Goal: Task Accomplishment & Management: Complete application form

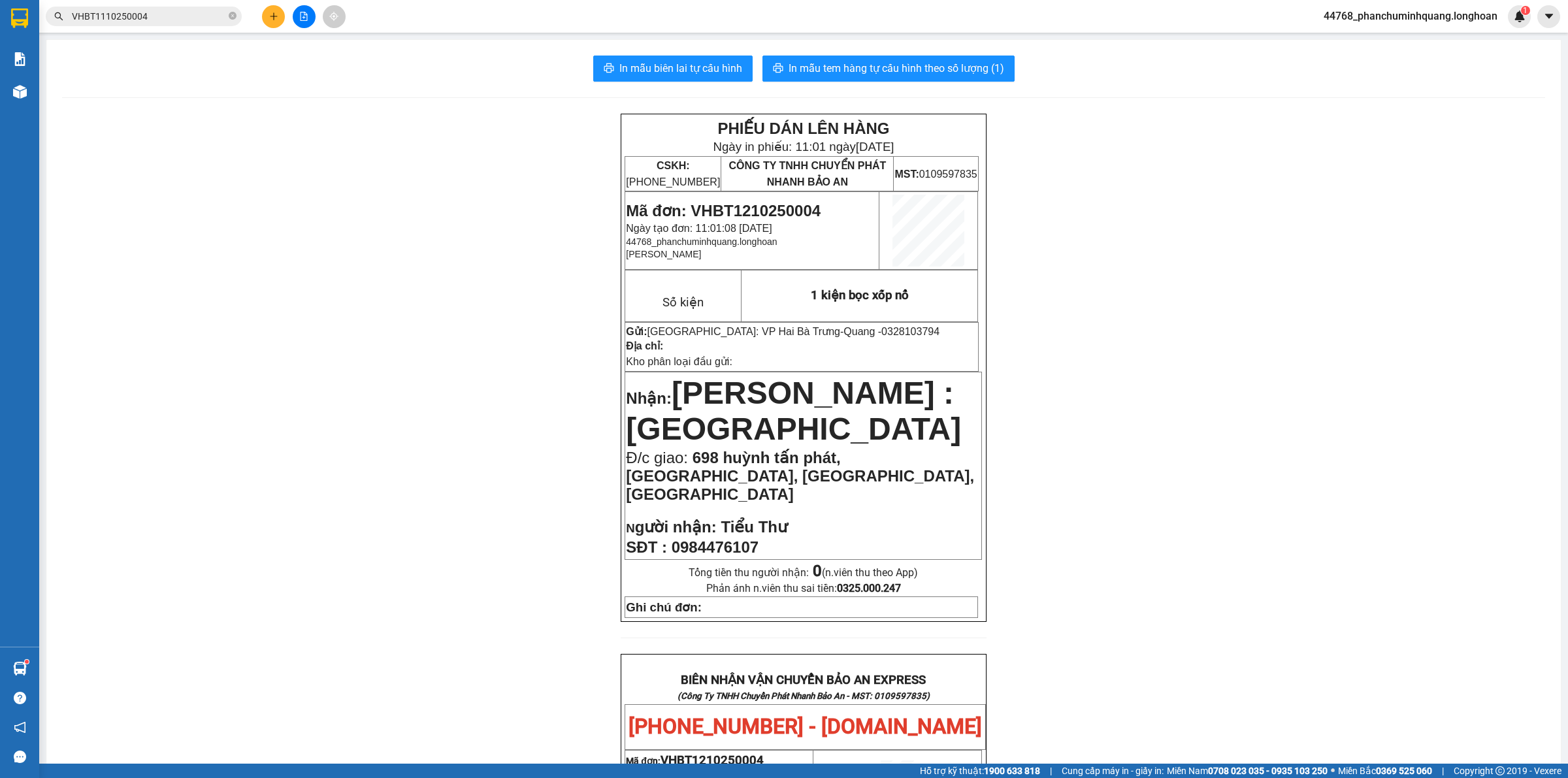
scroll to position [648, 0]
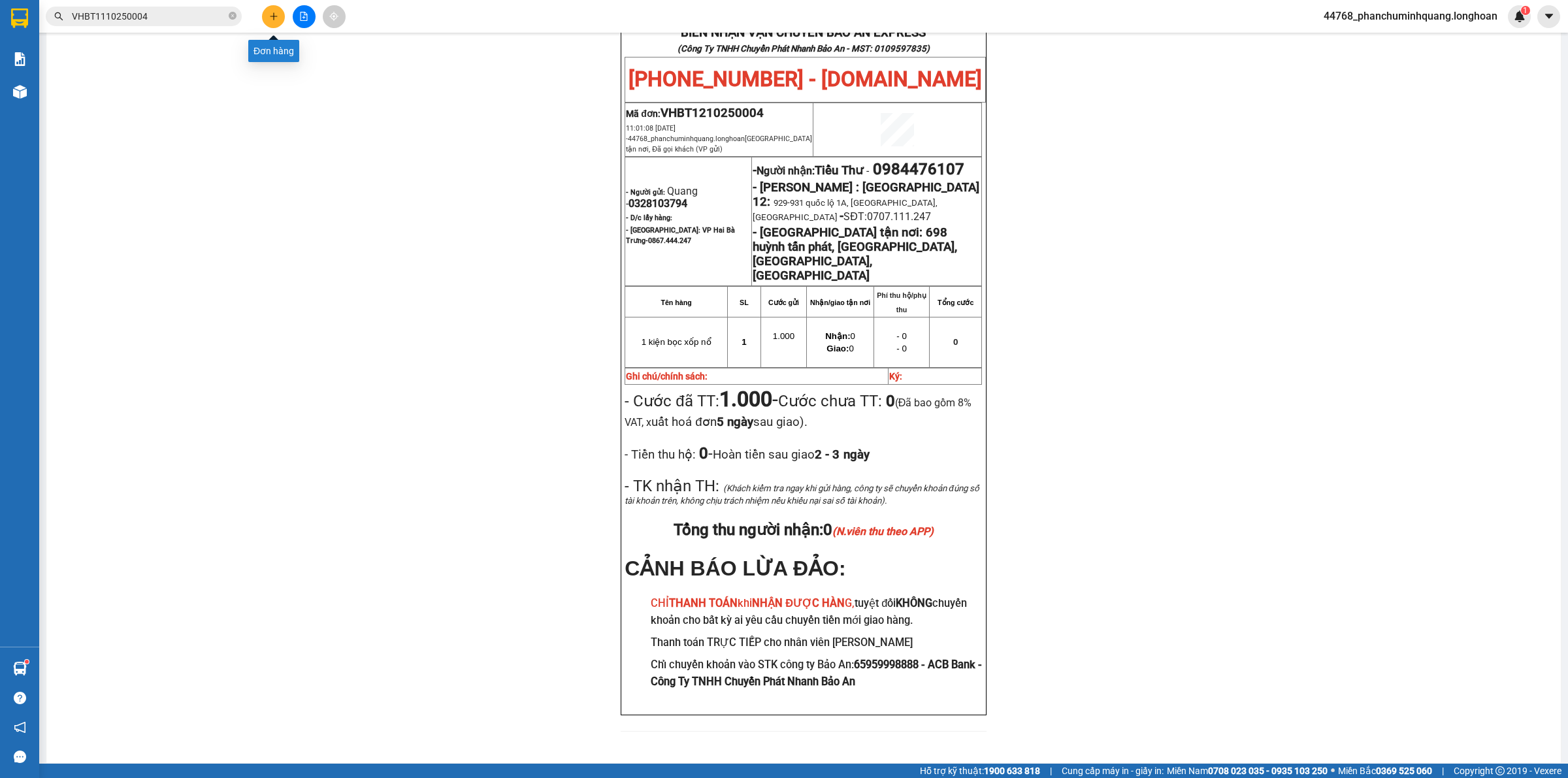
click at [270, 15] on icon "plus" at bounding box center [274, 17] width 9 height 9
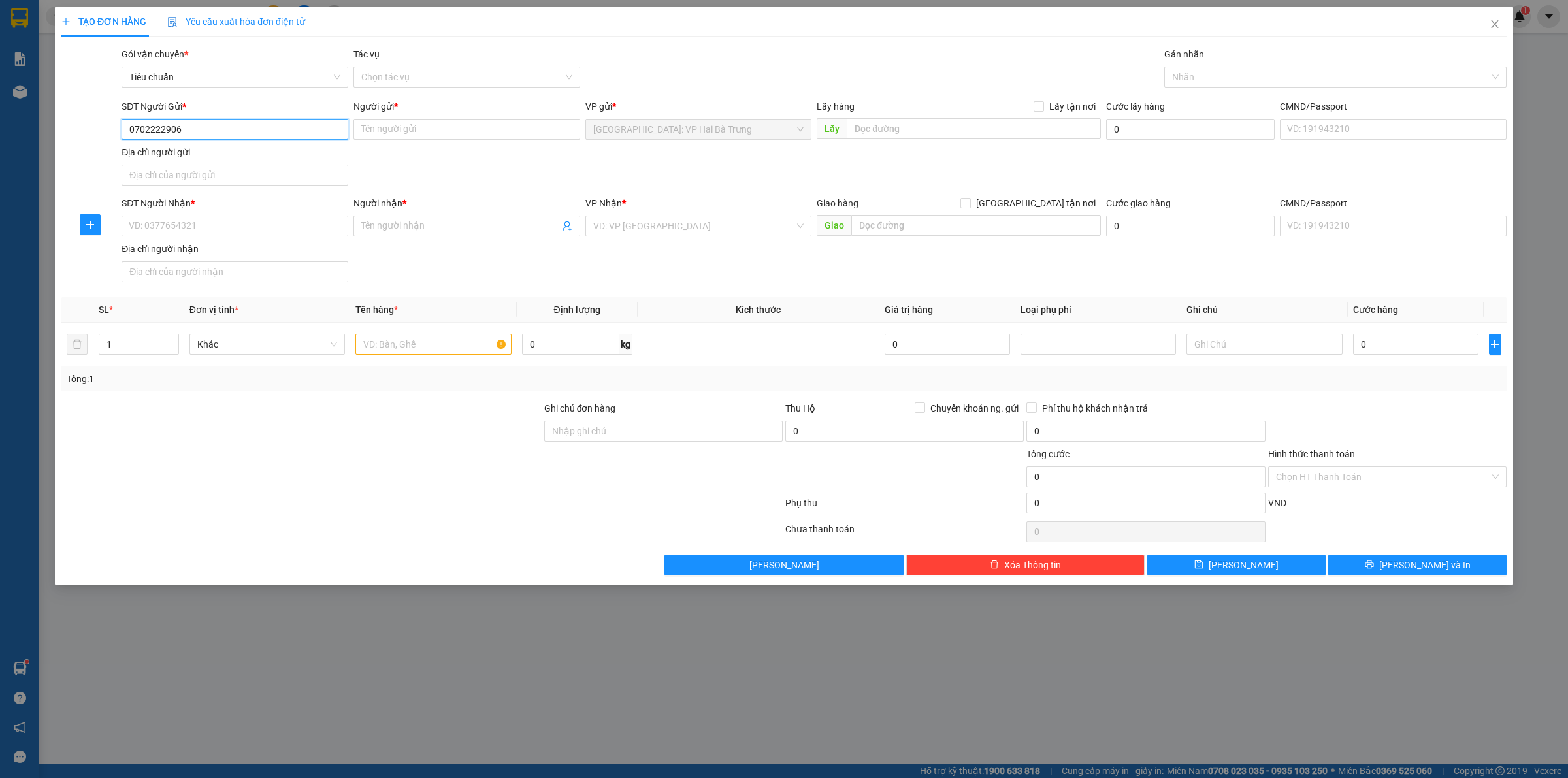
type input "0702222906"
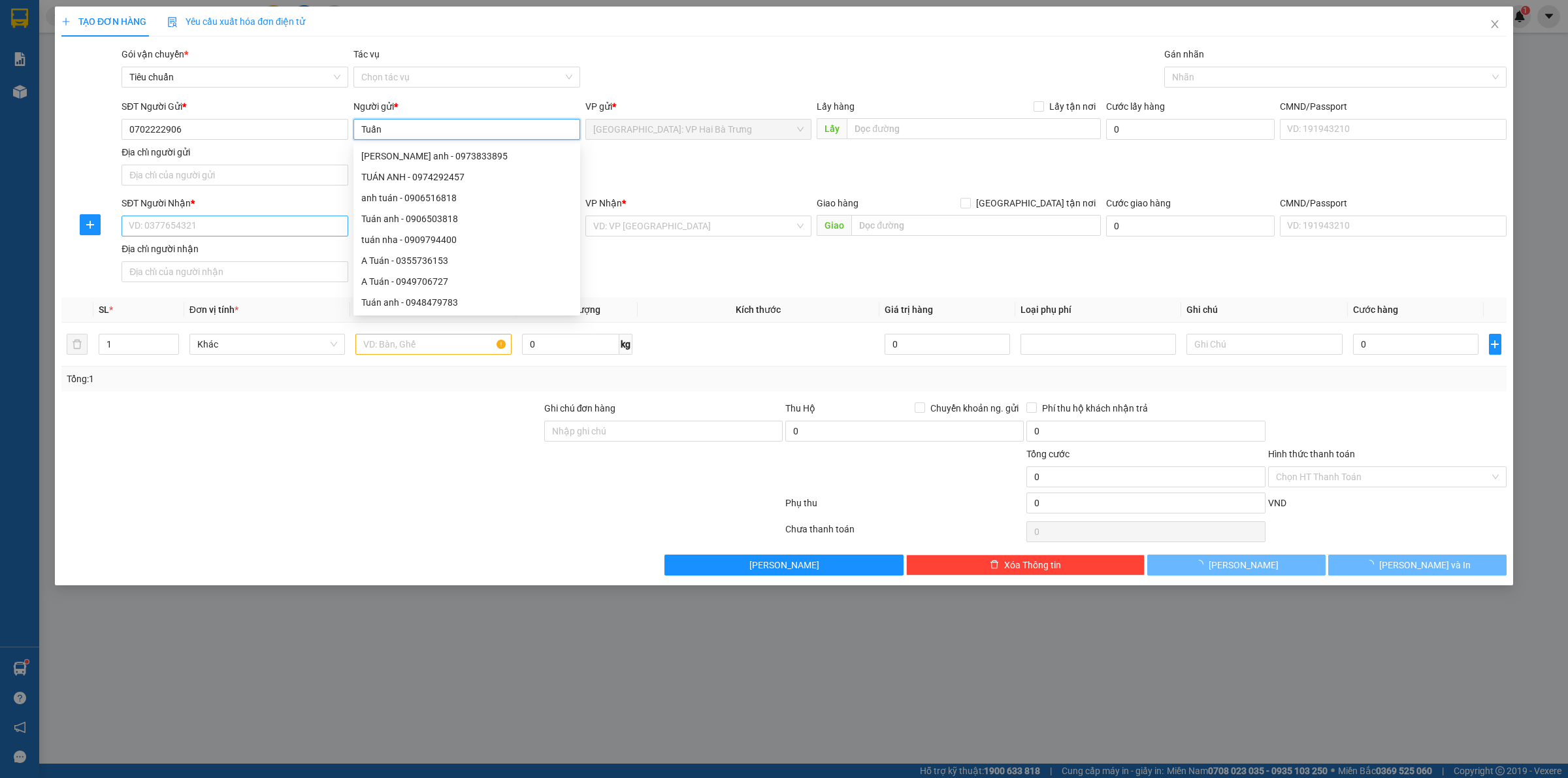
type input "Tuấn"
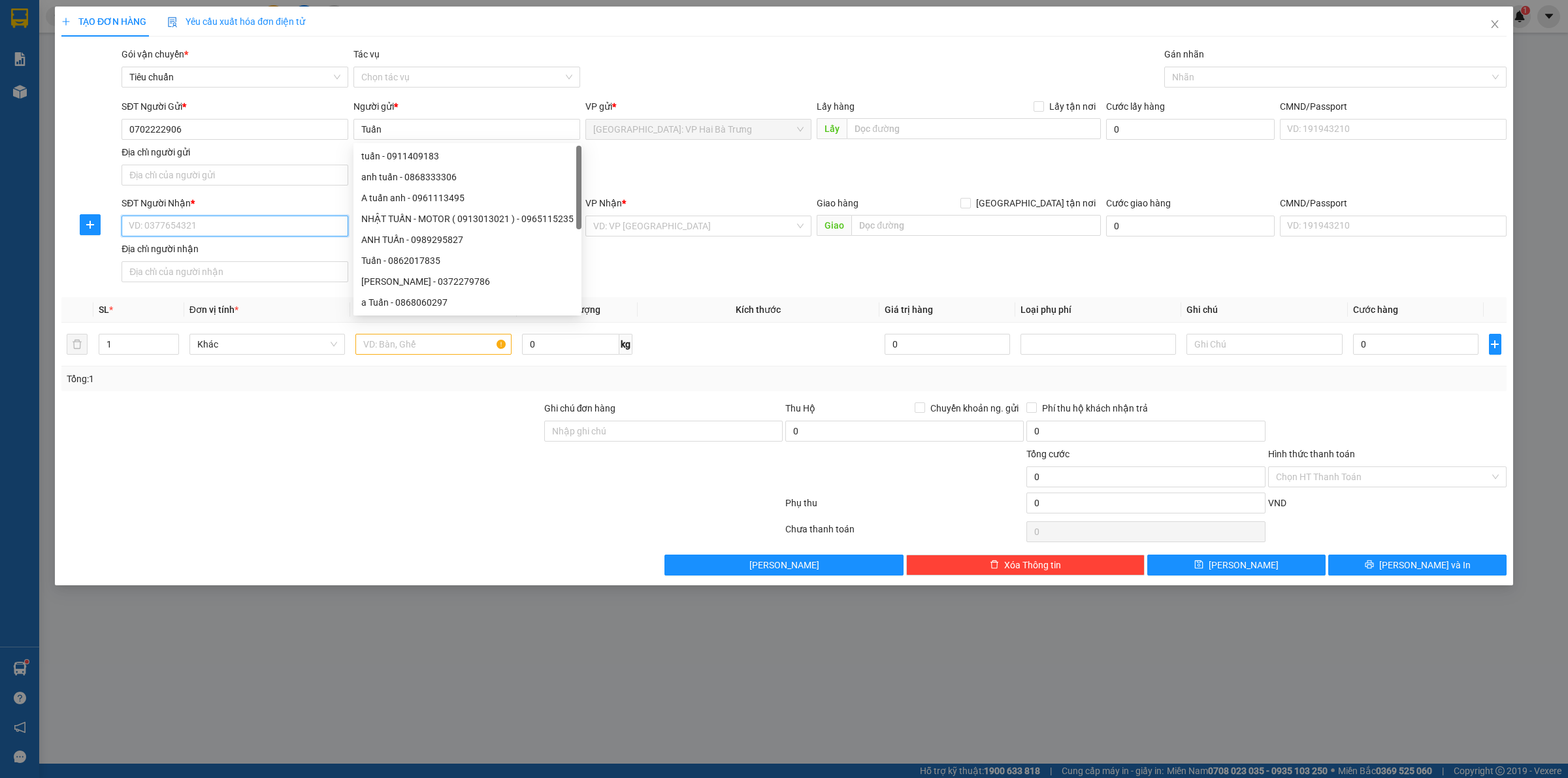
drag, startPoint x: 305, startPoint y: 222, endPoint x: 330, endPoint y: 228, distance: 25.7
click at [311, 223] on input "SĐT Người Nhận *" at bounding box center [234, 226] width 227 height 21
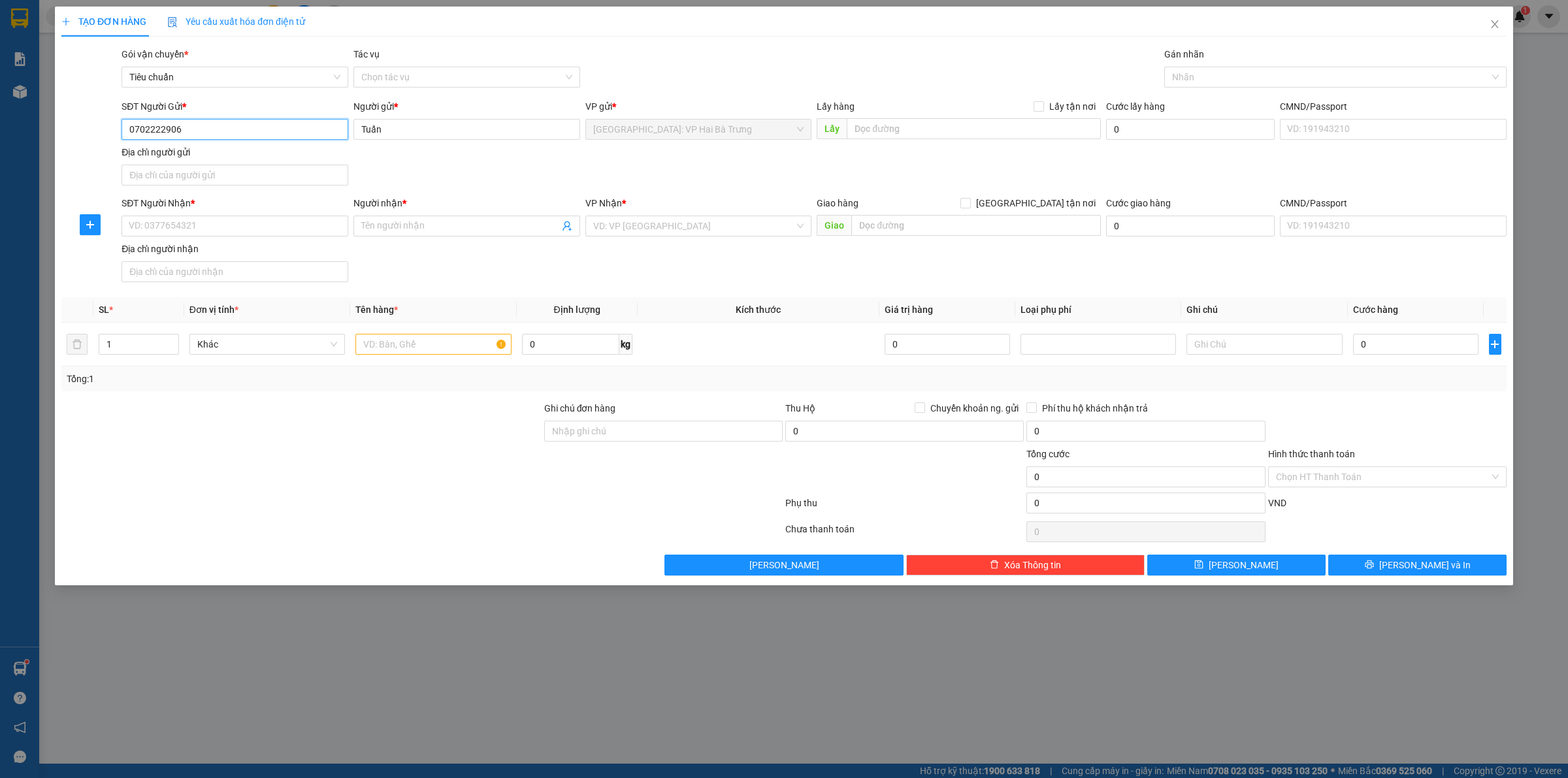
click at [207, 129] on input "0702222906" at bounding box center [234, 130] width 227 height 21
click at [310, 229] on input "SĐT Người Nhận *" at bounding box center [234, 226] width 227 height 21
paste input "0702222906"
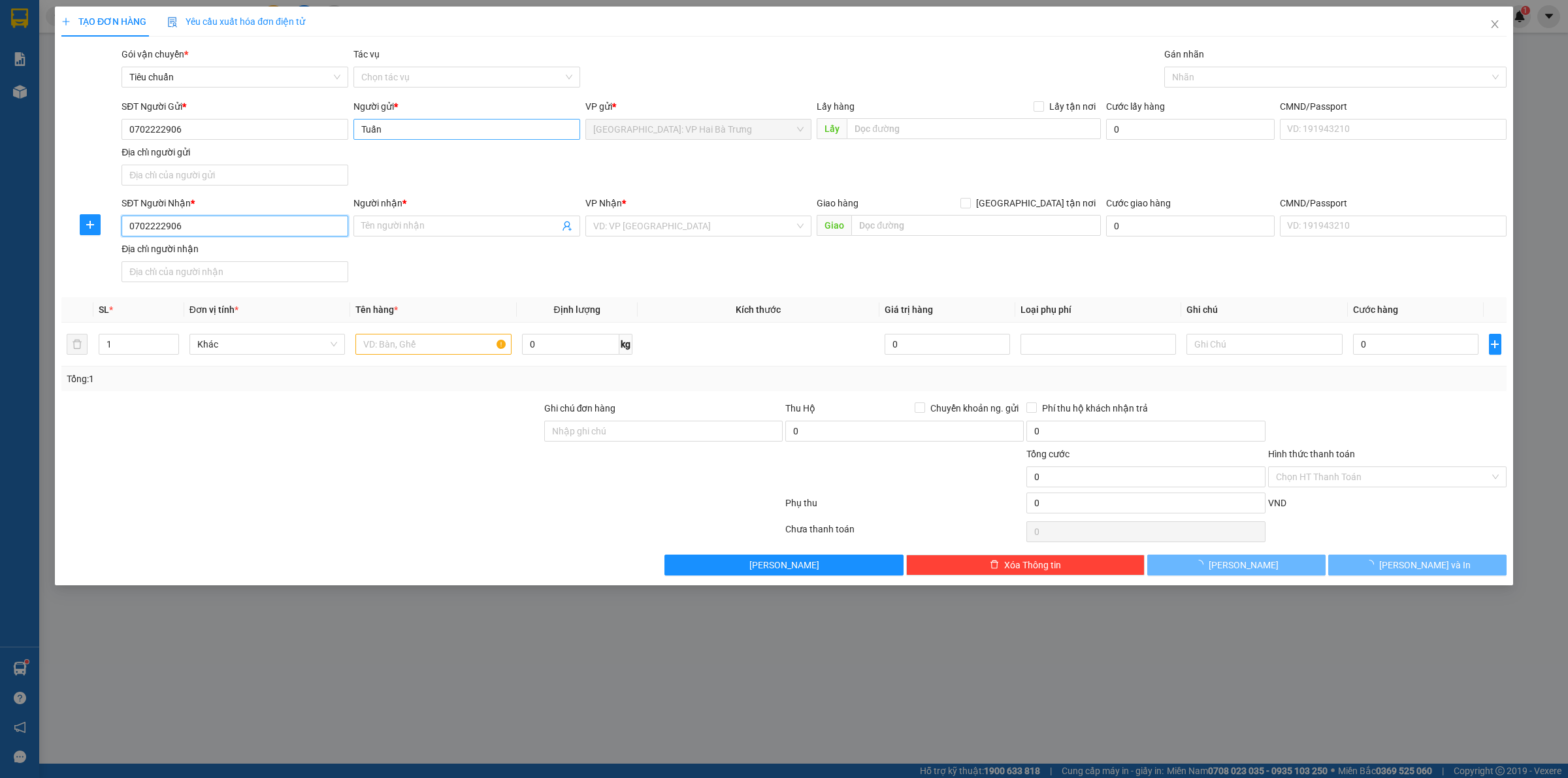
type input "0702222906"
click at [425, 130] on input "Tuấn" at bounding box center [466, 130] width 227 height 21
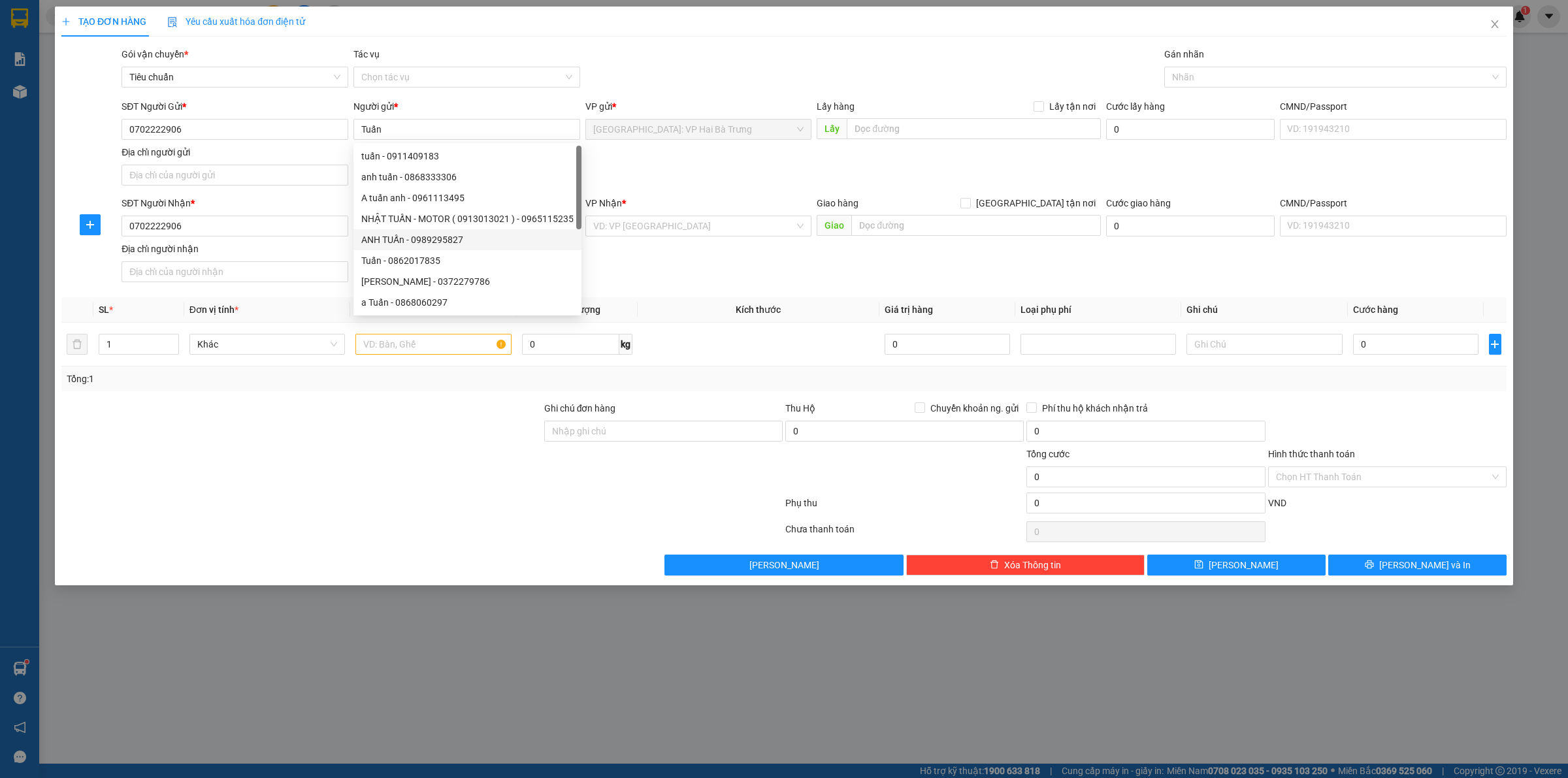
click at [709, 181] on div "SĐT Người Gửi * 0702222906 Người gửi * Tuấn VP gửi * [GEOGRAPHIC_DATA]: VP Hai …" at bounding box center [814, 145] width 1390 height 92
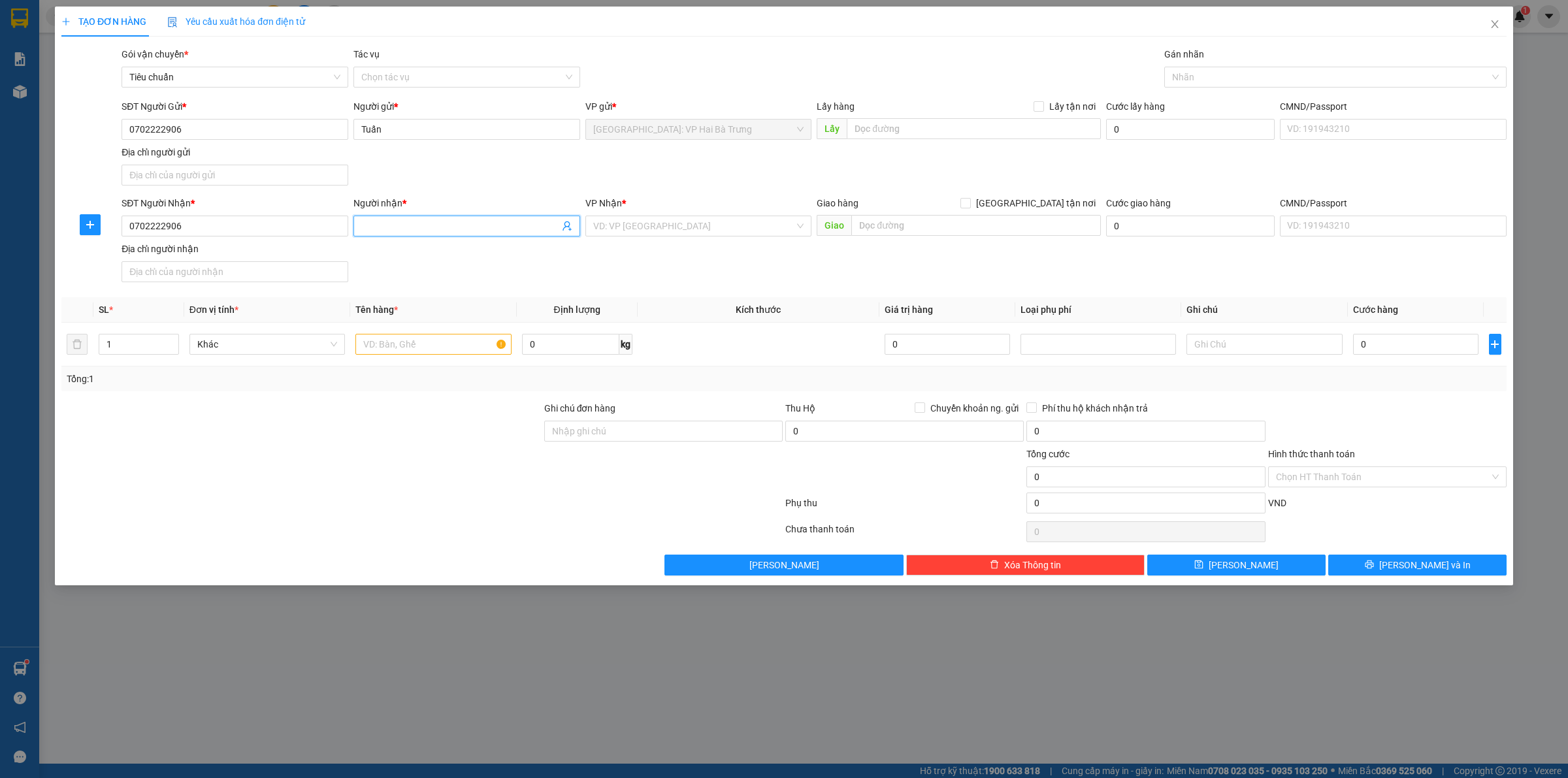
click at [533, 229] on input "Người nhận *" at bounding box center [460, 226] width 198 height 15
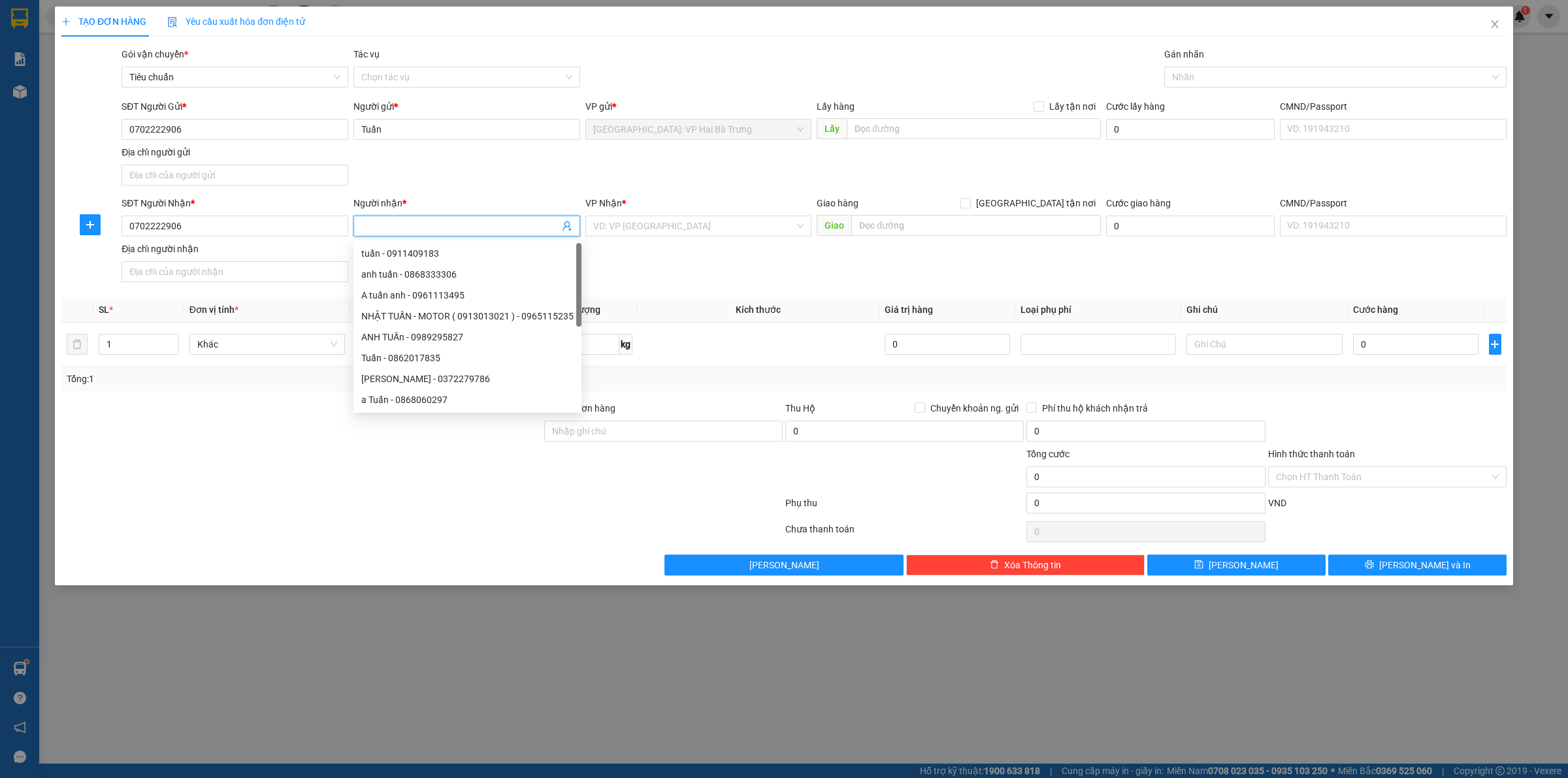
paste input "Tuấn"
type input "Tuấn"
click at [674, 231] on input "search" at bounding box center [694, 226] width 202 height 19
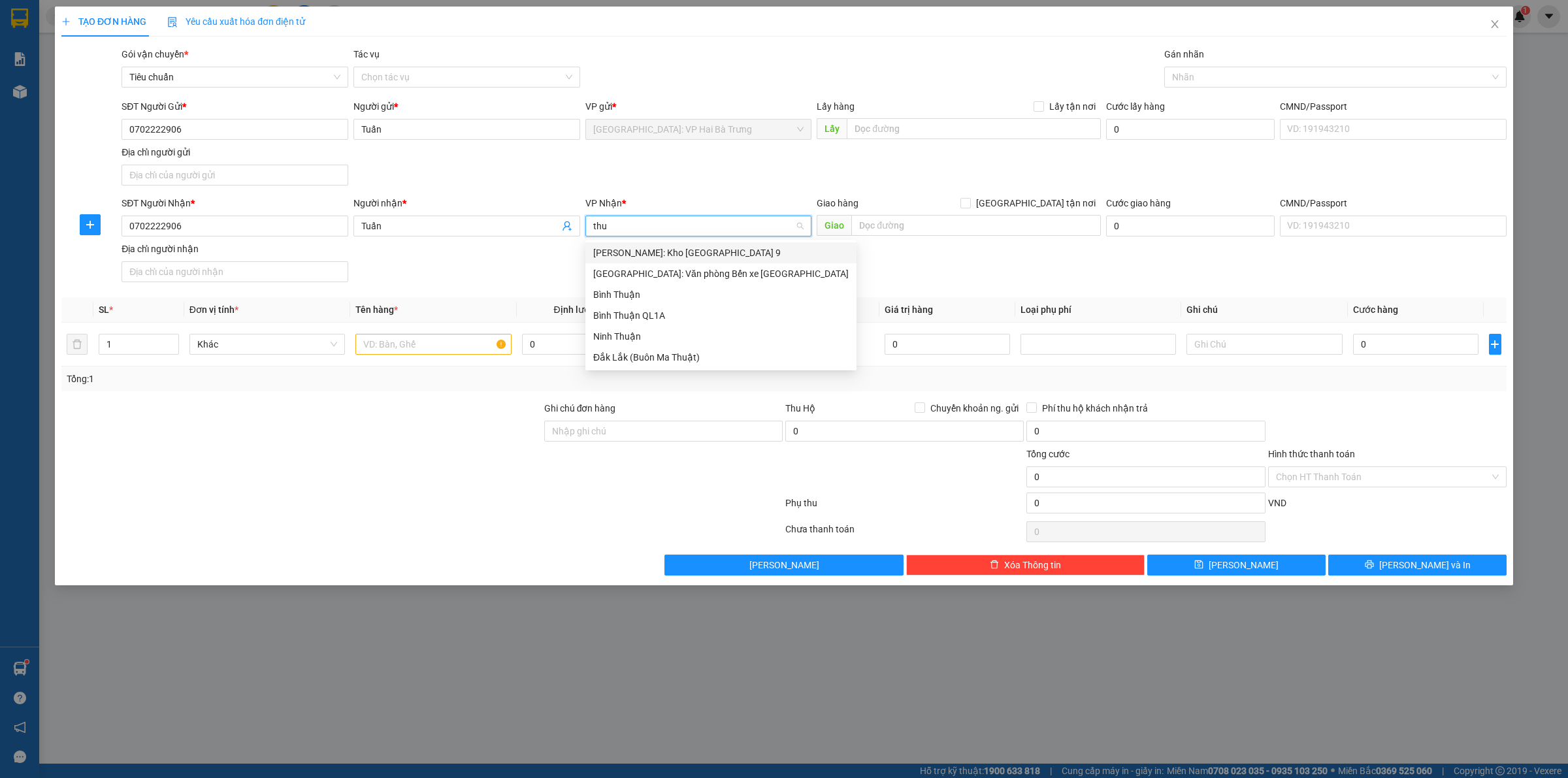
type input "thuo"
drag, startPoint x: 711, startPoint y: 257, endPoint x: 807, endPoint y: 236, distance: 98.3
click at [714, 255] on div "[GEOGRAPHIC_DATA]: Văn phòng Bến xe [GEOGRAPHIC_DATA]" at bounding box center [721, 254] width 255 height 15
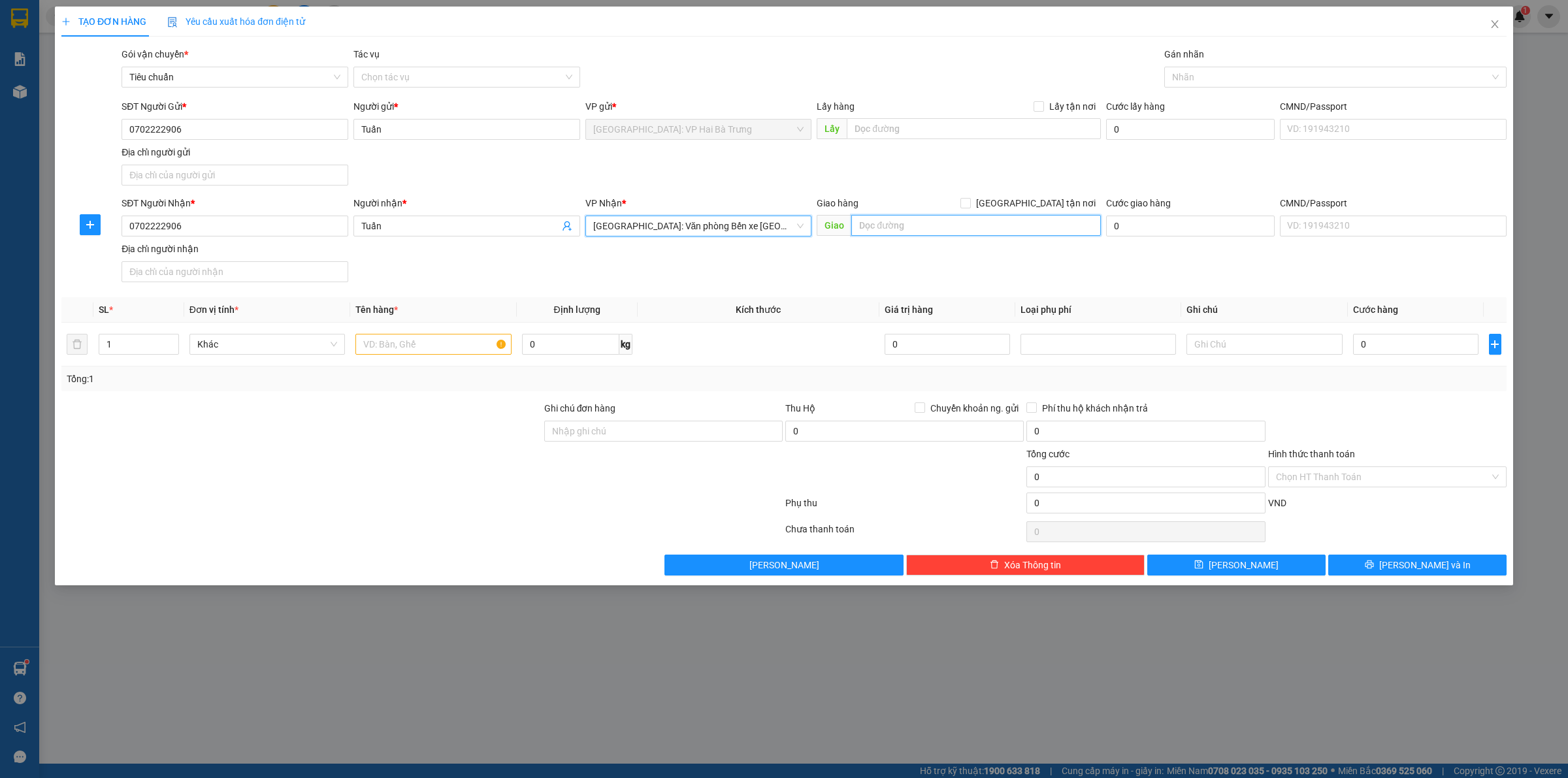
drag, startPoint x: 906, startPoint y: 221, endPoint x: 946, endPoint y: 217, distance: 40.2
click at [908, 221] on input "text" at bounding box center [976, 225] width 250 height 21
click at [874, 230] on input "text" at bounding box center [976, 225] width 250 height 21
type input "Alacarte hạ long, lô HH30 KĐT hạ long marina, [GEOGRAPHIC_DATA], [GEOGRAPHIC_DA…"
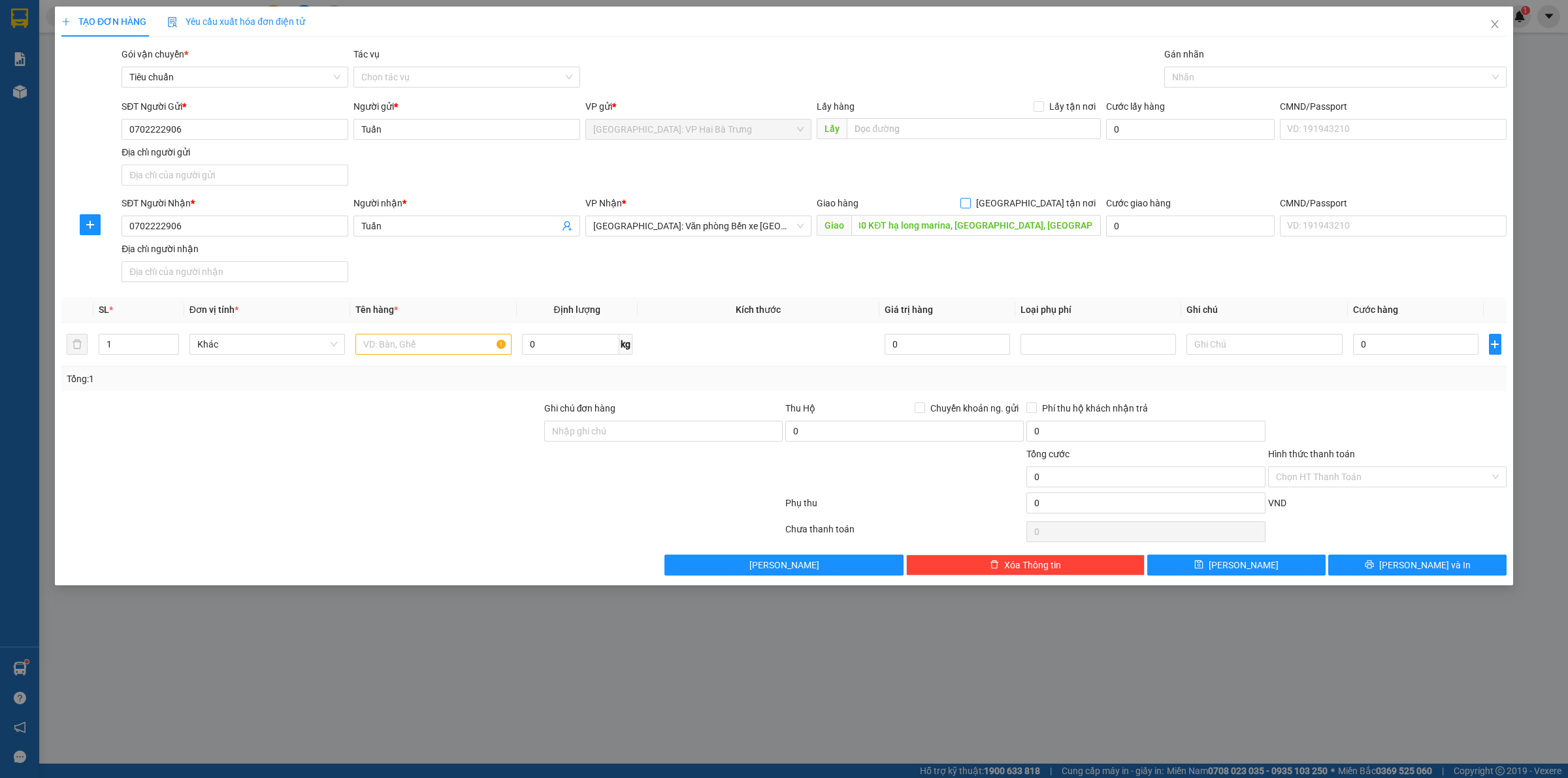
click at [1055, 198] on span "[GEOGRAPHIC_DATA] tận nơi" at bounding box center [1036, 203] width 130 height 15
click at [969, 198] on input "[GEOGRAPHIC_DATA] tận nơi" at bounding box center [965, 203] width 9 height 9
checkbox input "true"
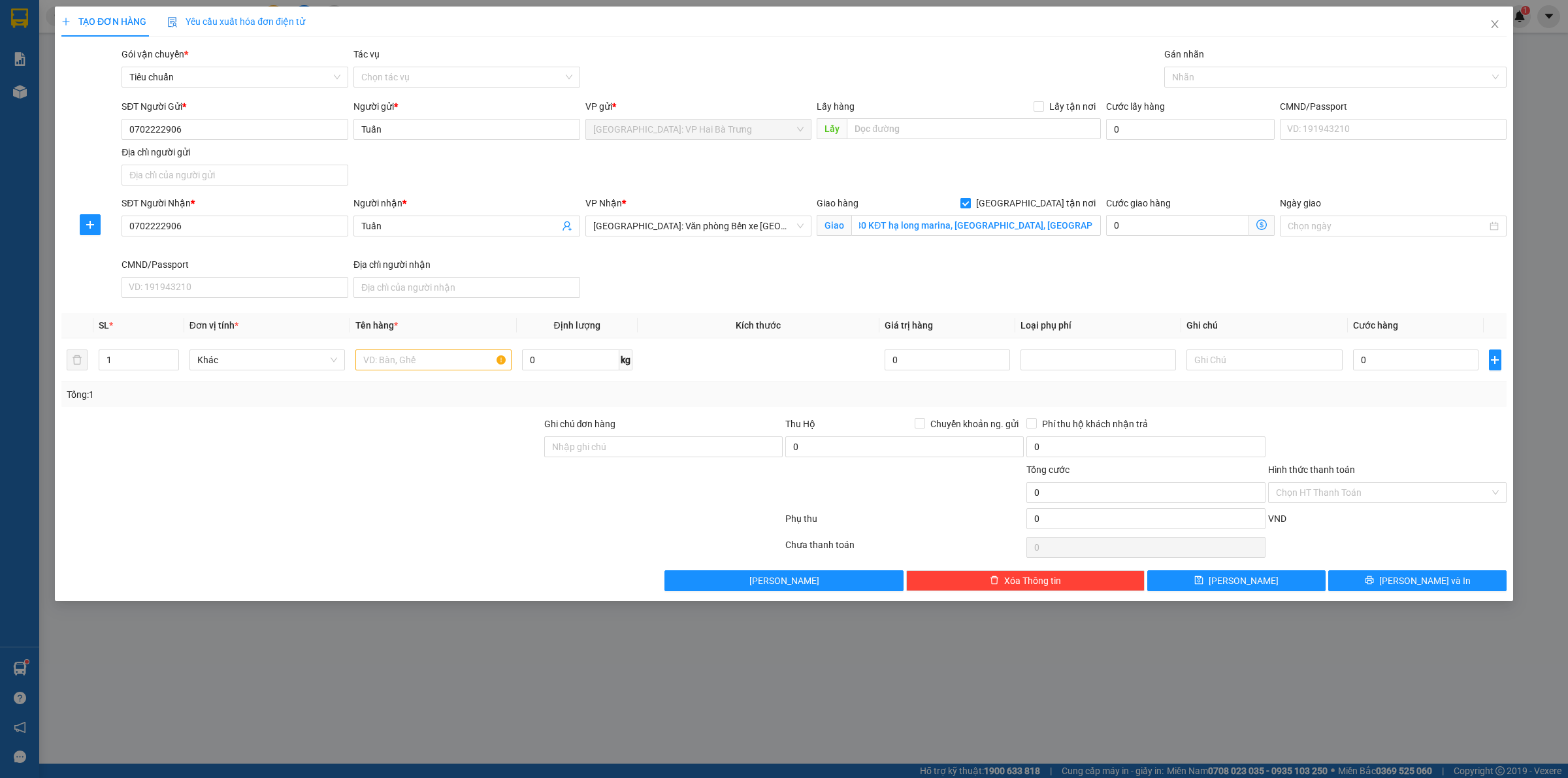
scroll to position [0, 0]
click at [1203, 71] on div at bounding box center [1329, 76] width 323 height 16
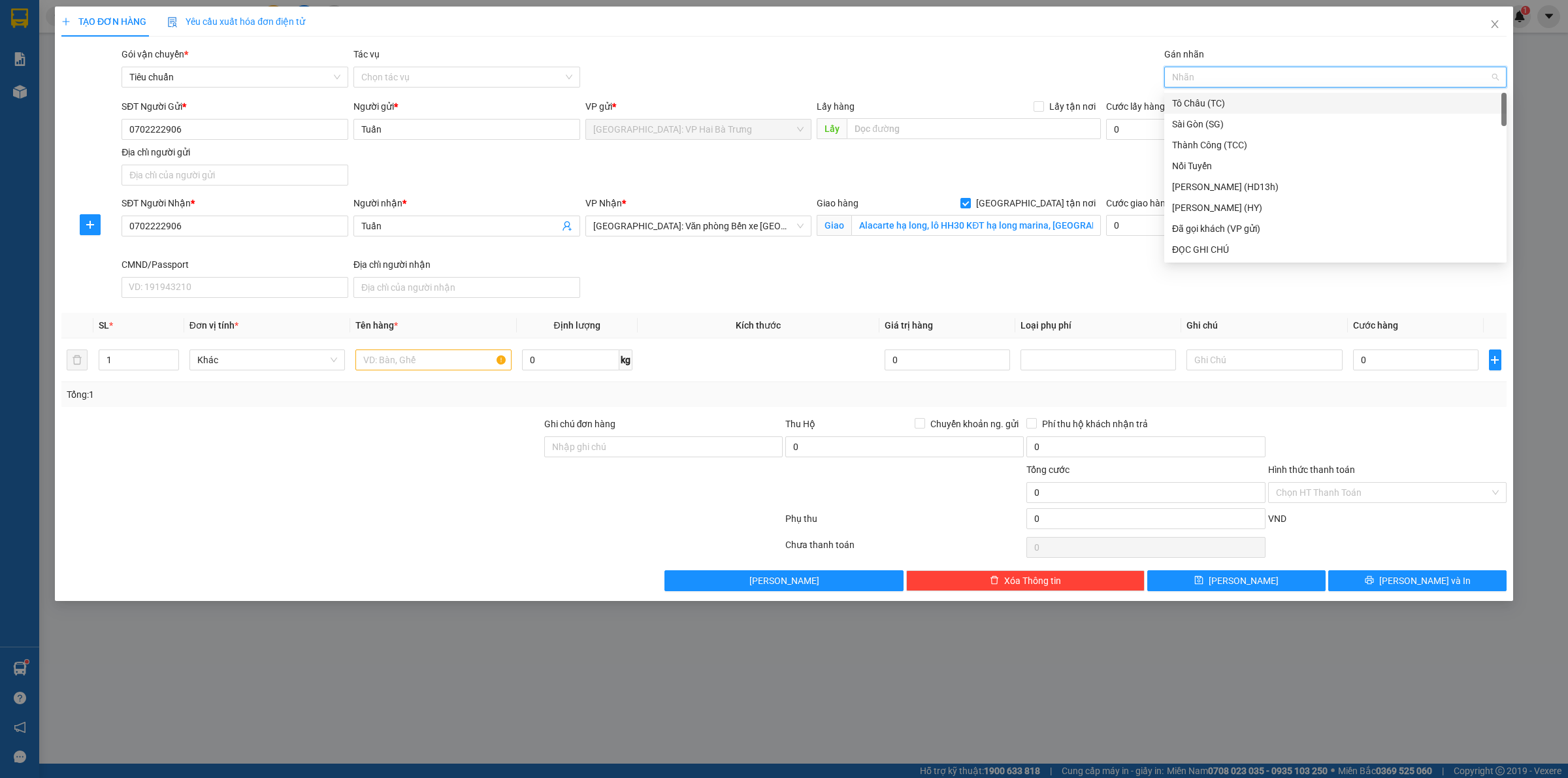
type input "G"
click at [1222, 247] on div "[GEOGRAPHIC_DATA] tận nơi" at bounding box center [1336, 250] width 327 height 15
click at [413, 356] on input "text" at bounding box center [432, 360] width 155 height 21
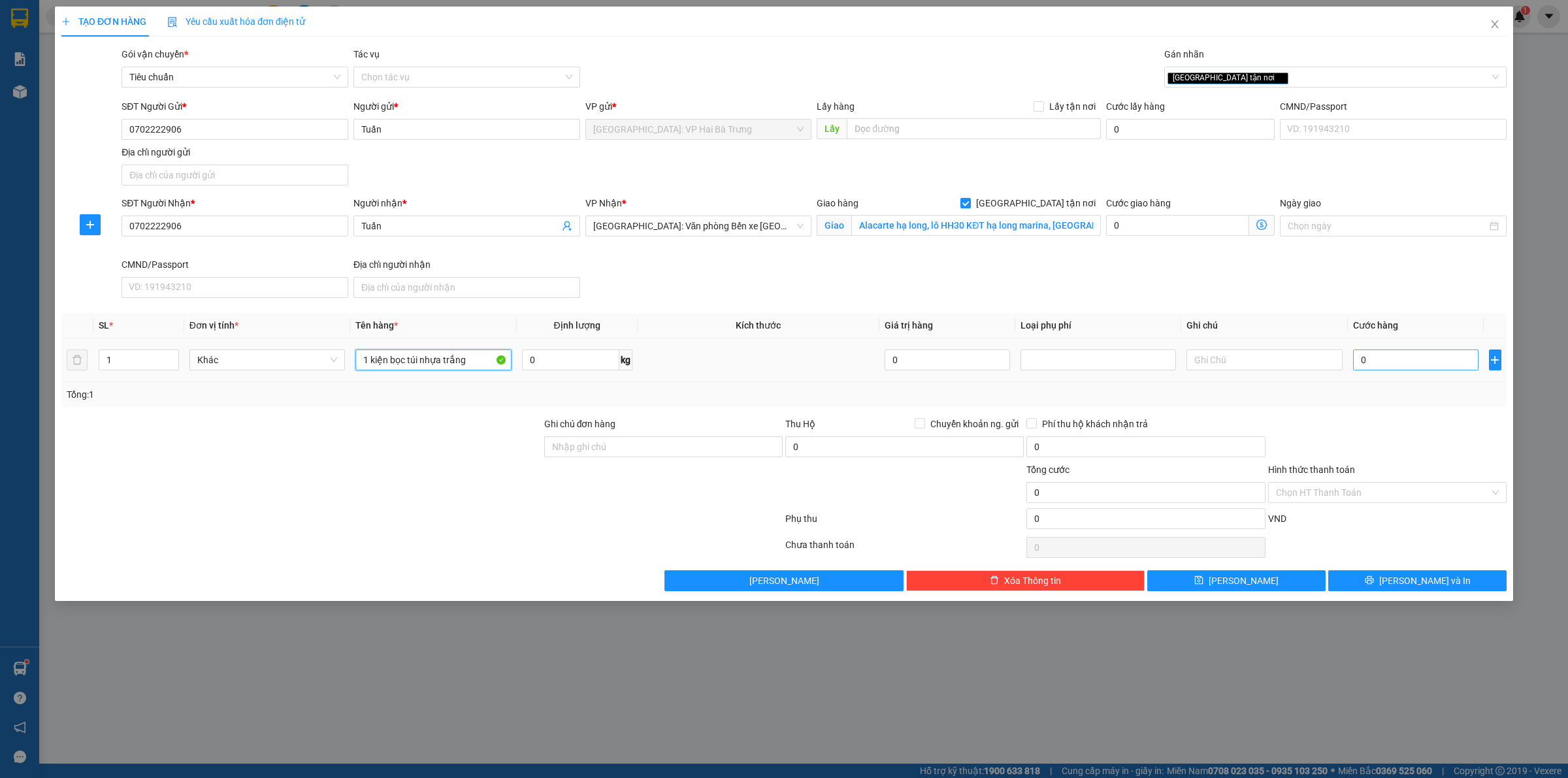
type input "1 kiện bọc túi nhựa trắng"
drag, startPoint x: 1405, startPoint y: 368, endPoint x: 1282, endPoint y: 305, distance: 138.2
click at [1405, 367] on input "0" at bounding box center [1416, 360] width 126 height 21
type input "6"
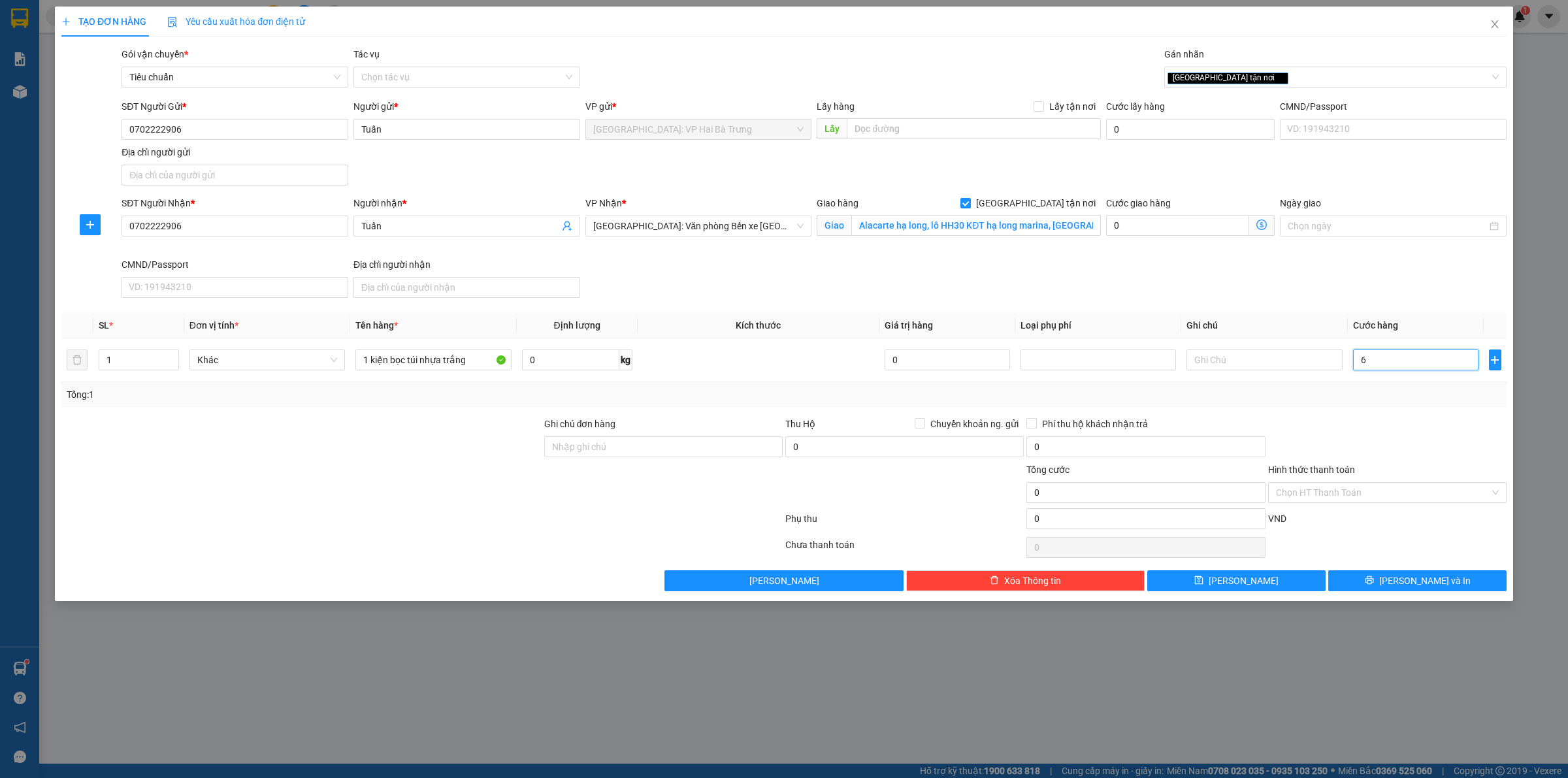
type input "6"
type input "65"
type input "650"
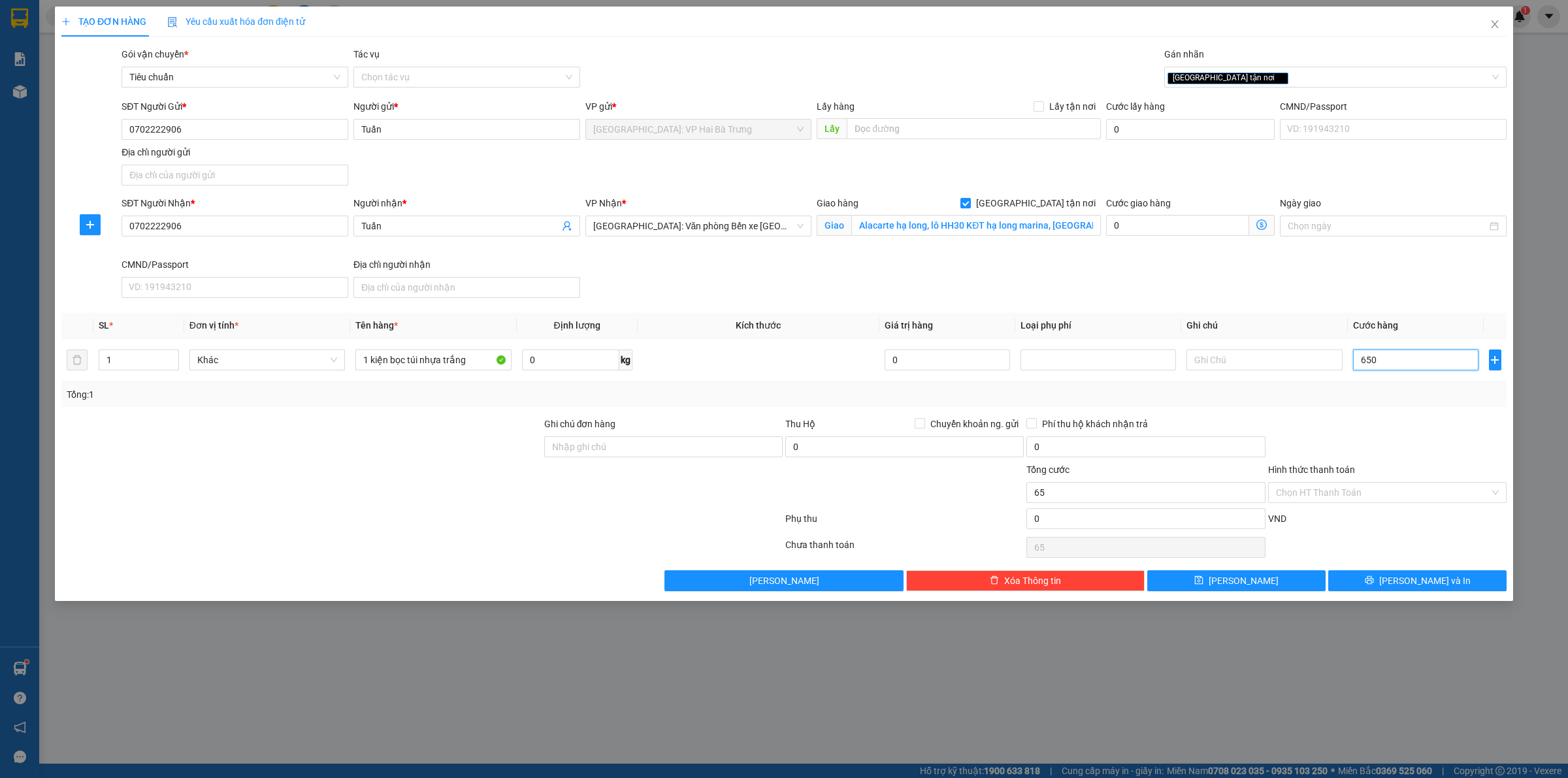
type input "650"
type input "6.500"
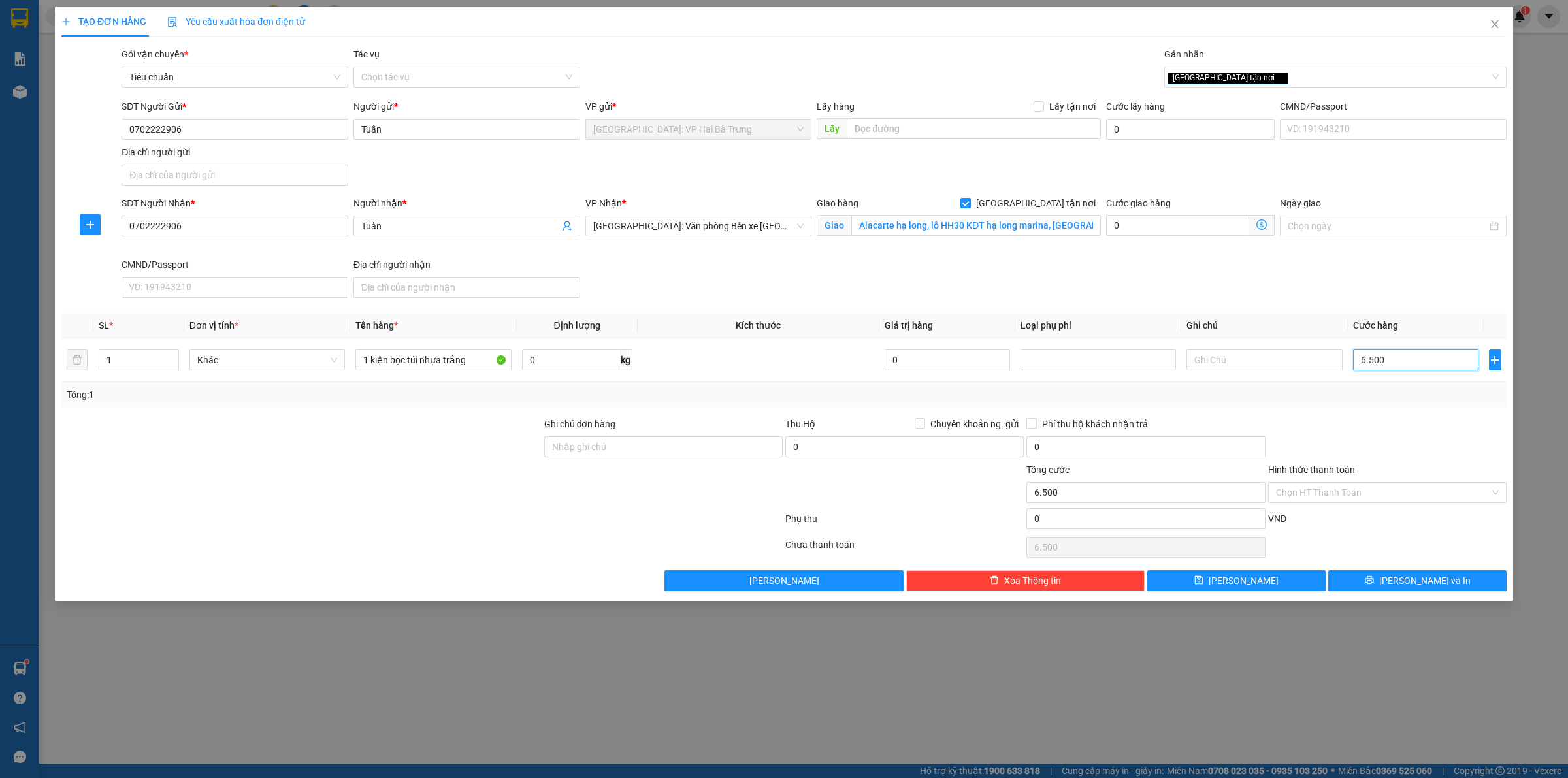
type input "65.000"
type input "650.000"
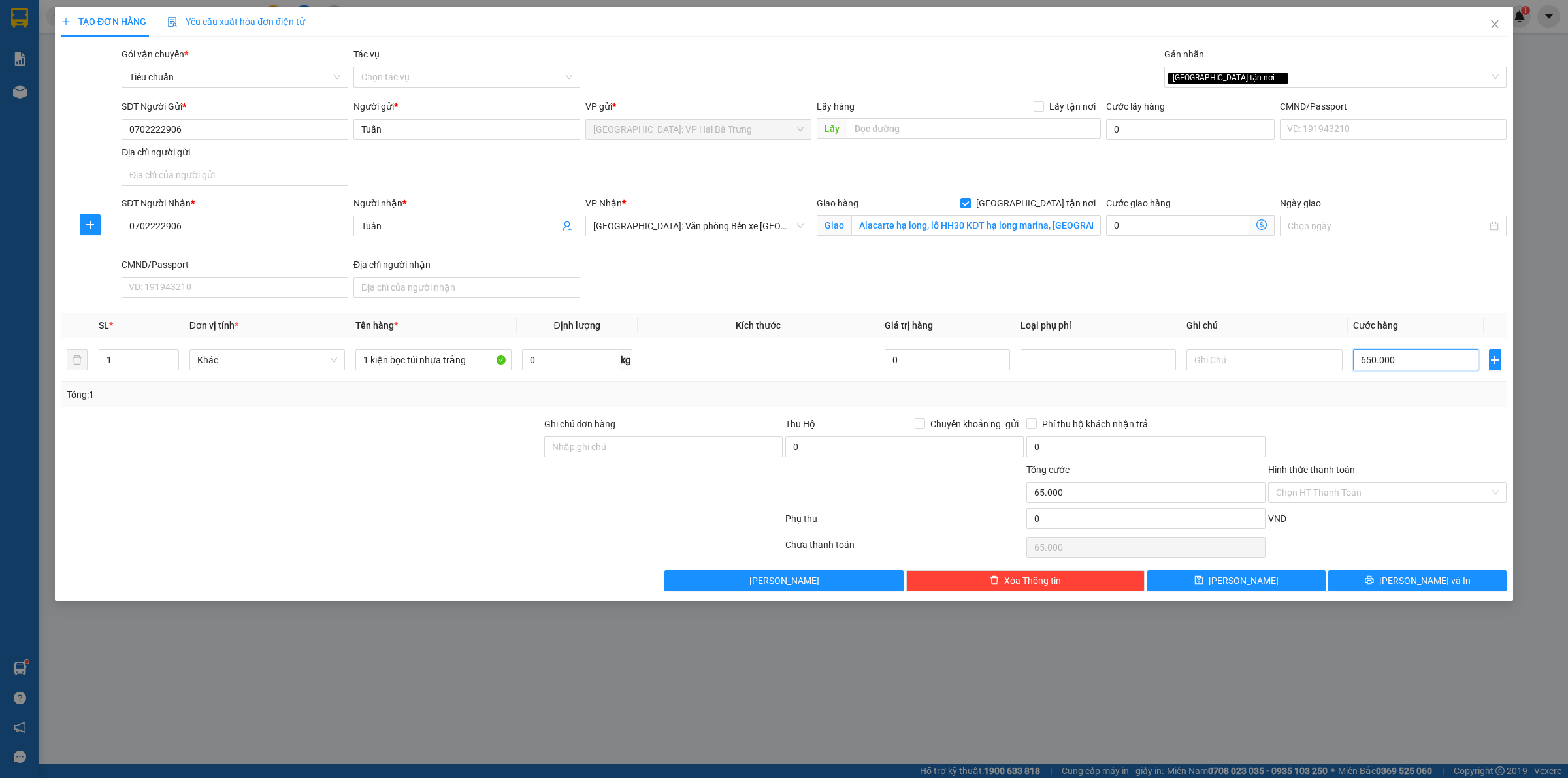
type input "650.000"
type input "6.500.000"
type input "650.000"
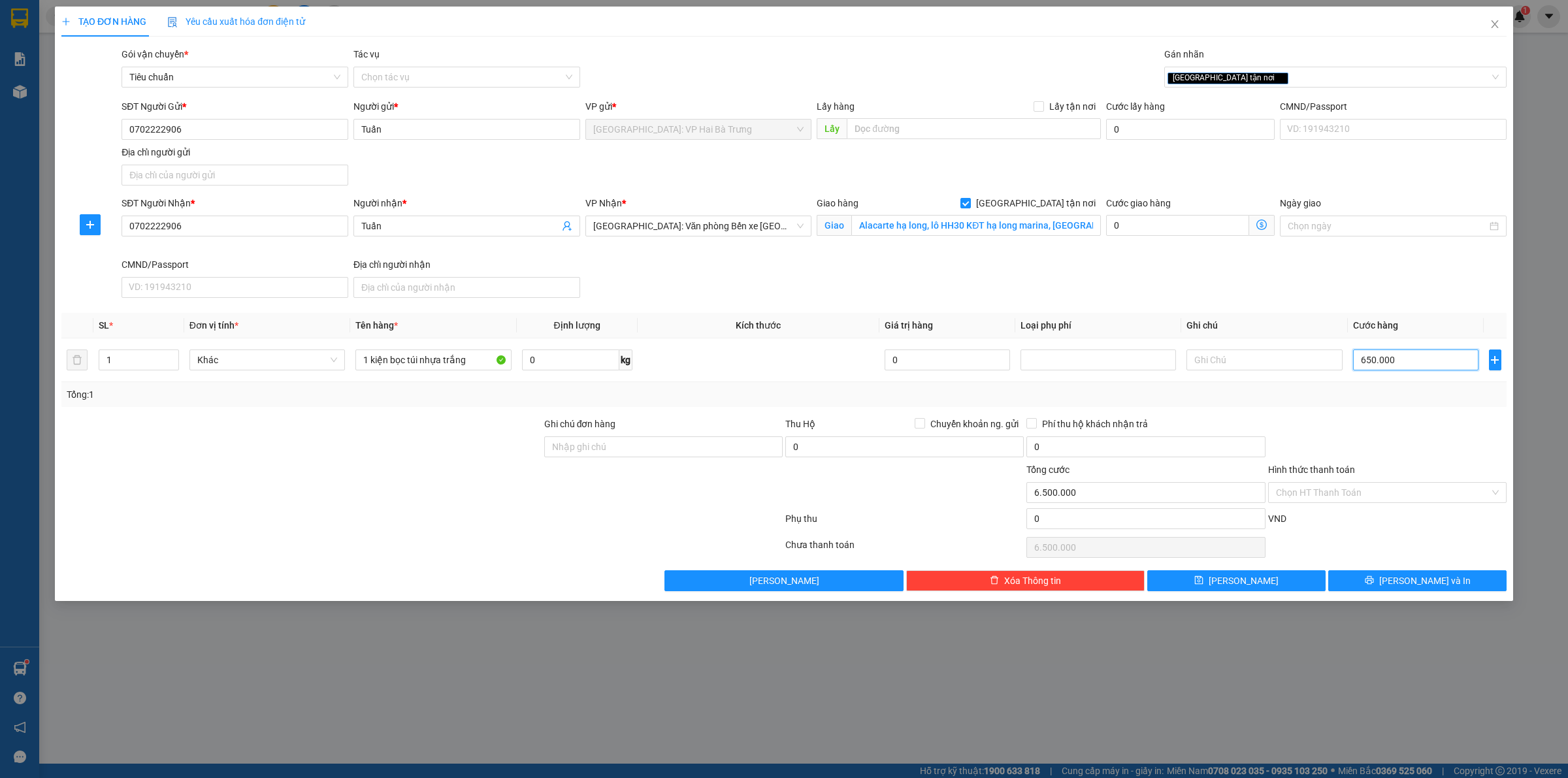
type input "650.000"
type input "65.000"
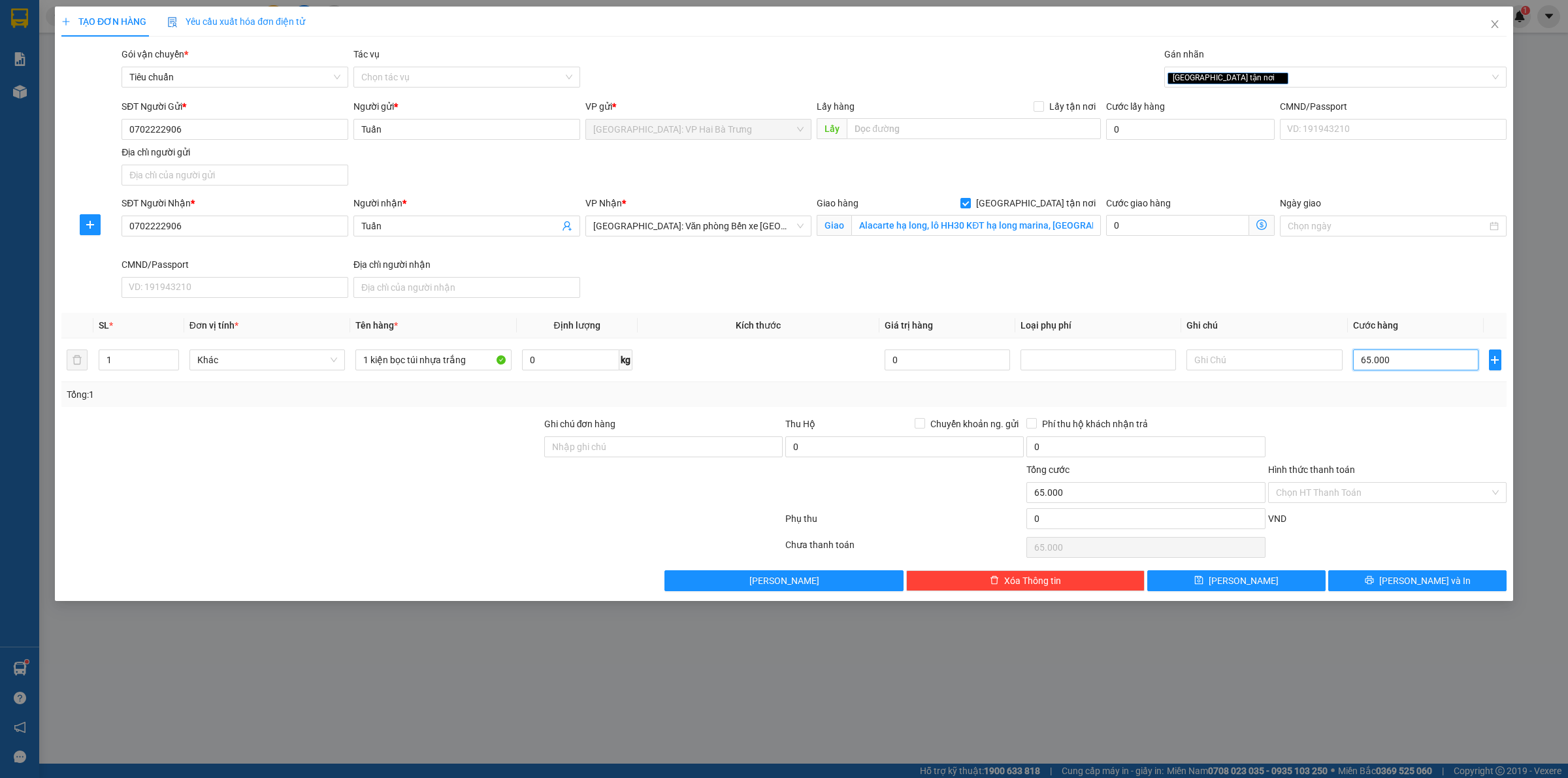
type input "65.000"
click at [1466, 494] on input "Hình thức thanh toán" at bounding box center [1383, 492] width 214 height 19
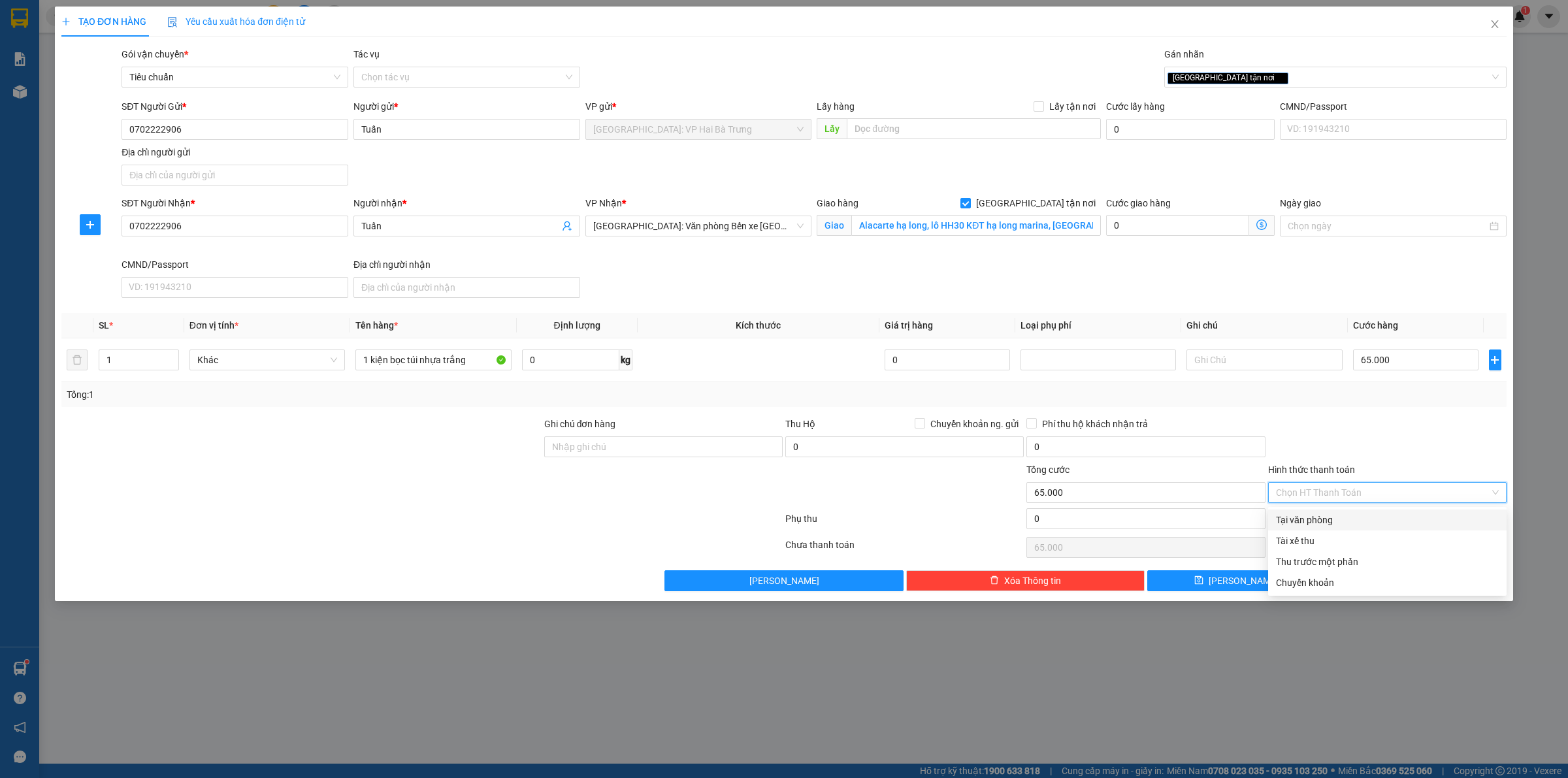
click at [1385, 515] on div "Tại văn phòng" at bounding box center [1387, 521] width 223 height 15
type input "0"
click at [1417, 586] on span "[PERSON_NAME] và In" at bounding box center [1425, 581] width 92 height 15
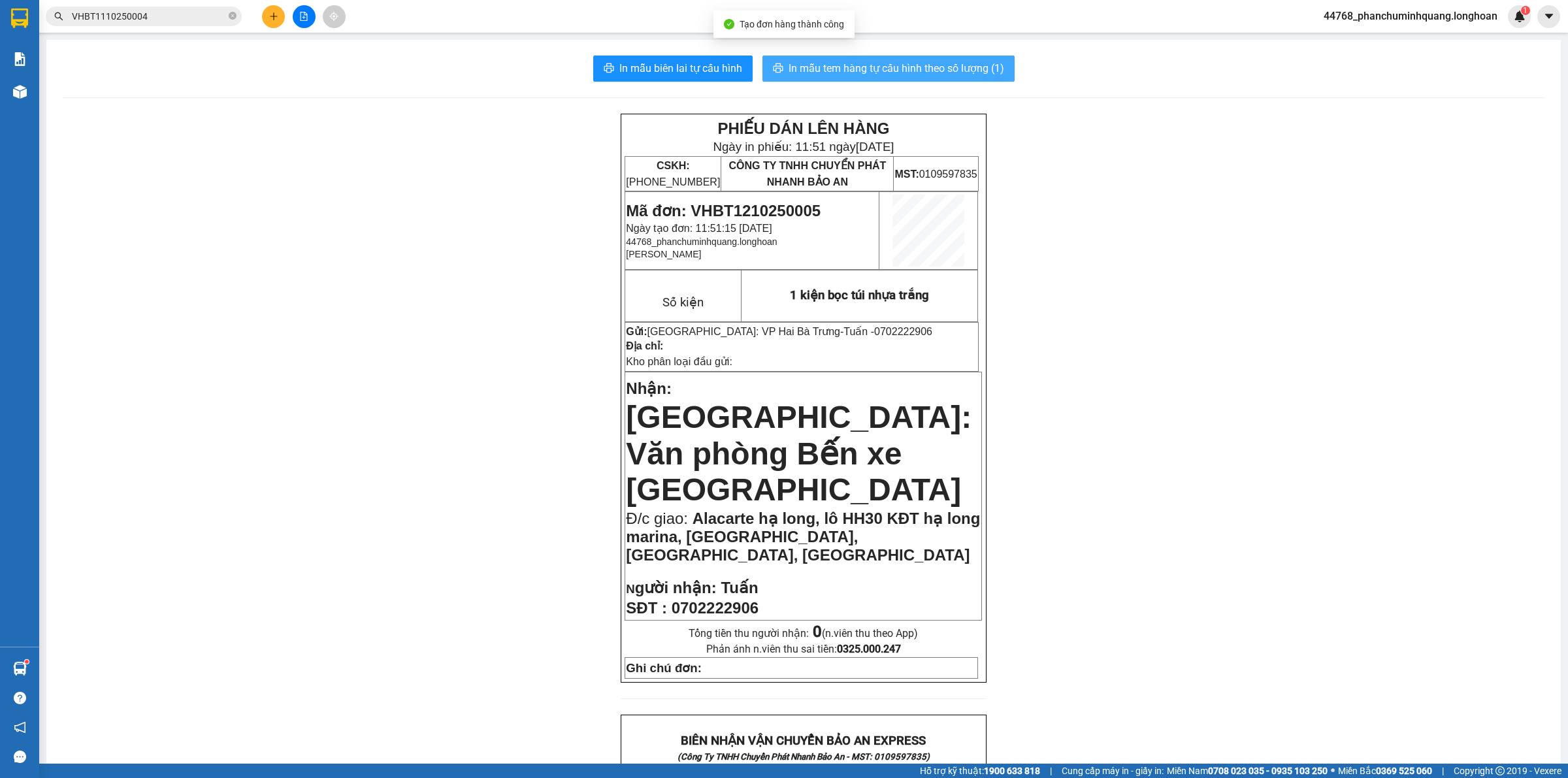
click at [892, 62] on span "In mẫu tem hàng tự cấu hình theo số lượng (1)" at bounding box center [896, 68] width 216 height 17
click at [714, 69] on span "In mẫu biên lai tự cấu hình" at bounding box center [681, 68] width 123 height 17
